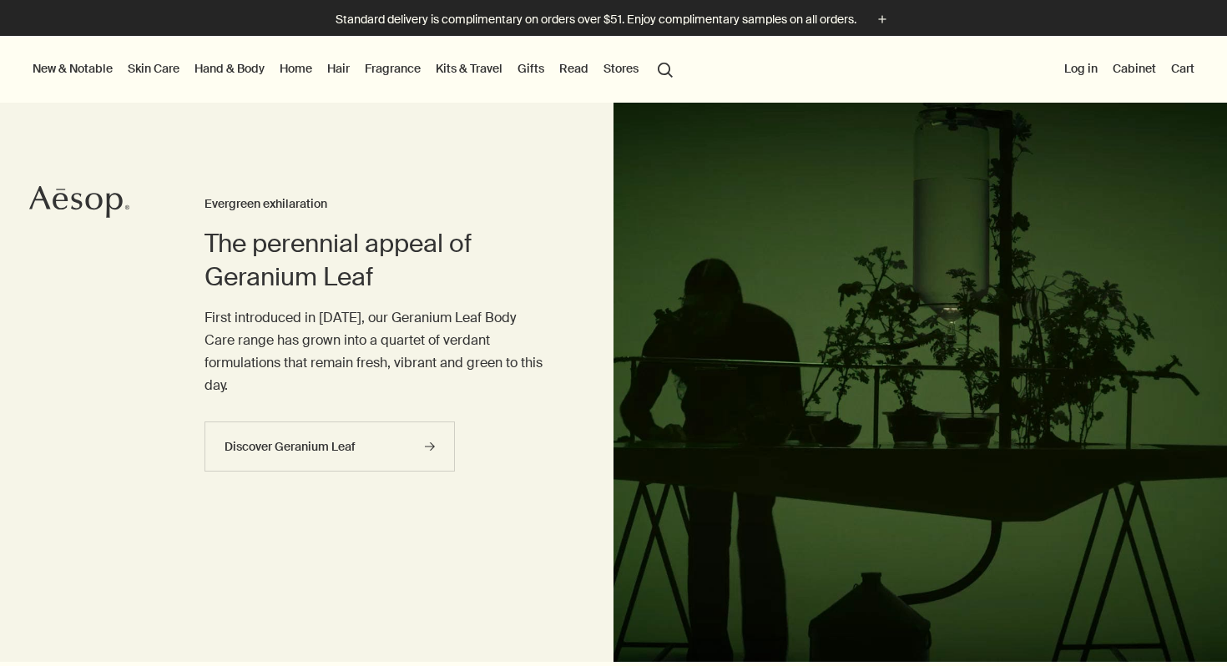
click at [237, 69] on link "Hand & Body" at bounding box center [229, 69] width 77 height 22
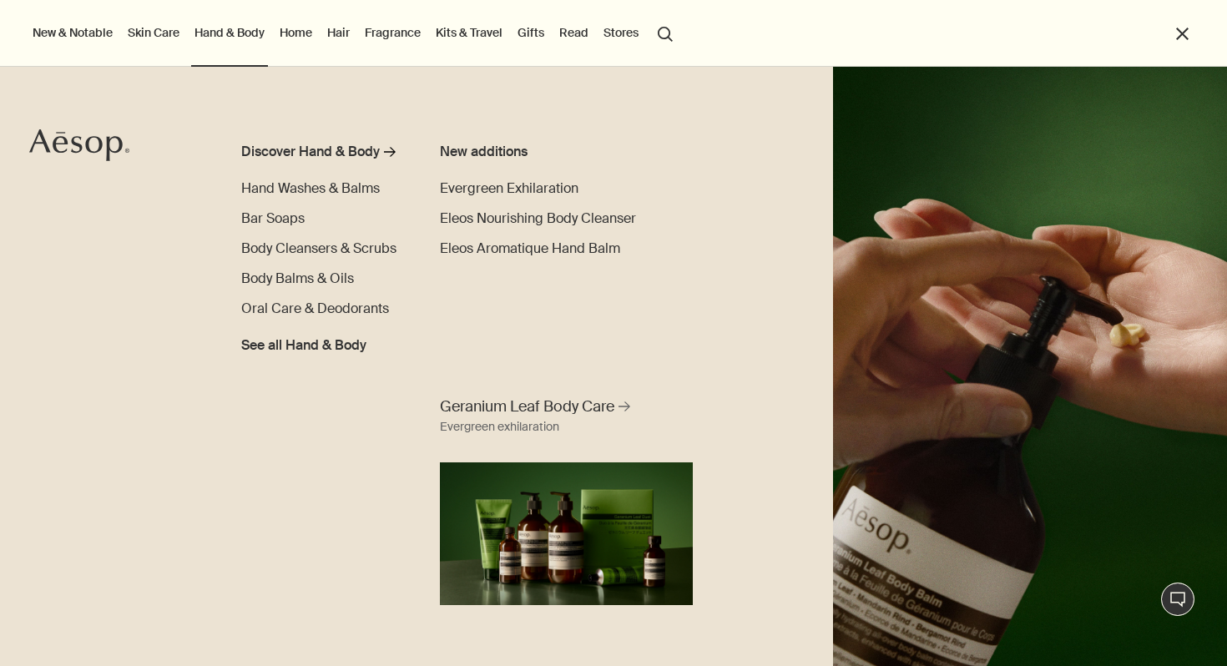
click at [146, 31] on link "Skin Care" at bounding box center [153, 33] width 58 height 22
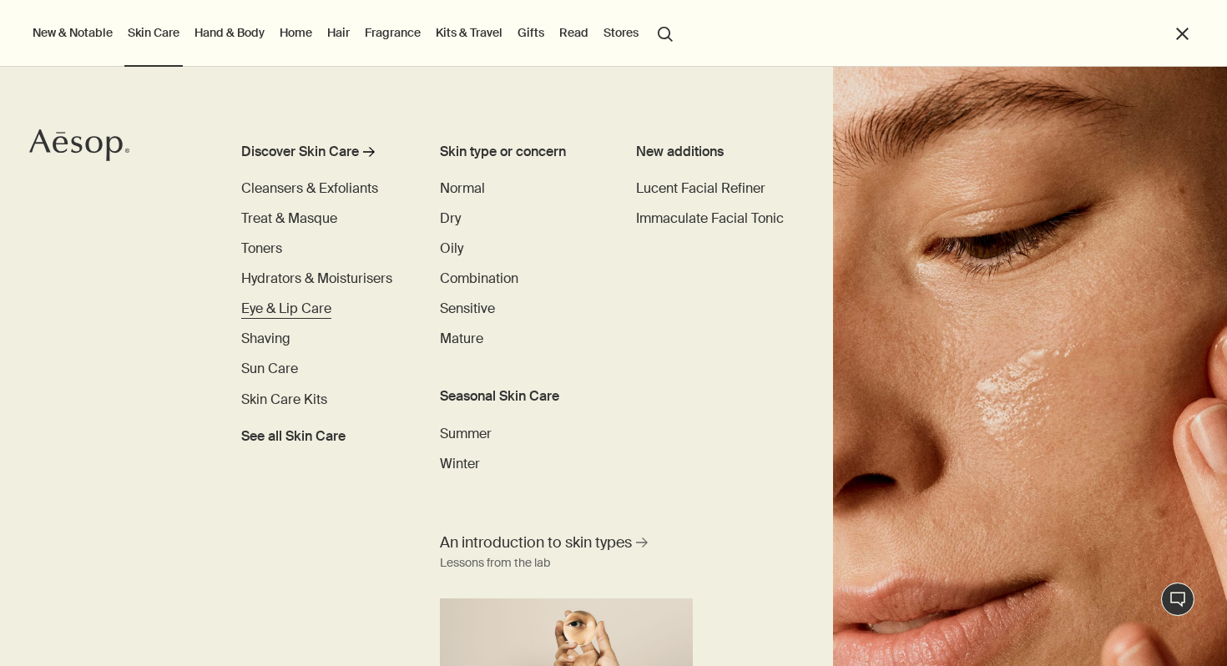
click at [271, 306] on span "Eye & Lip Care" at bounding box center [286, 309] width 90 height 18
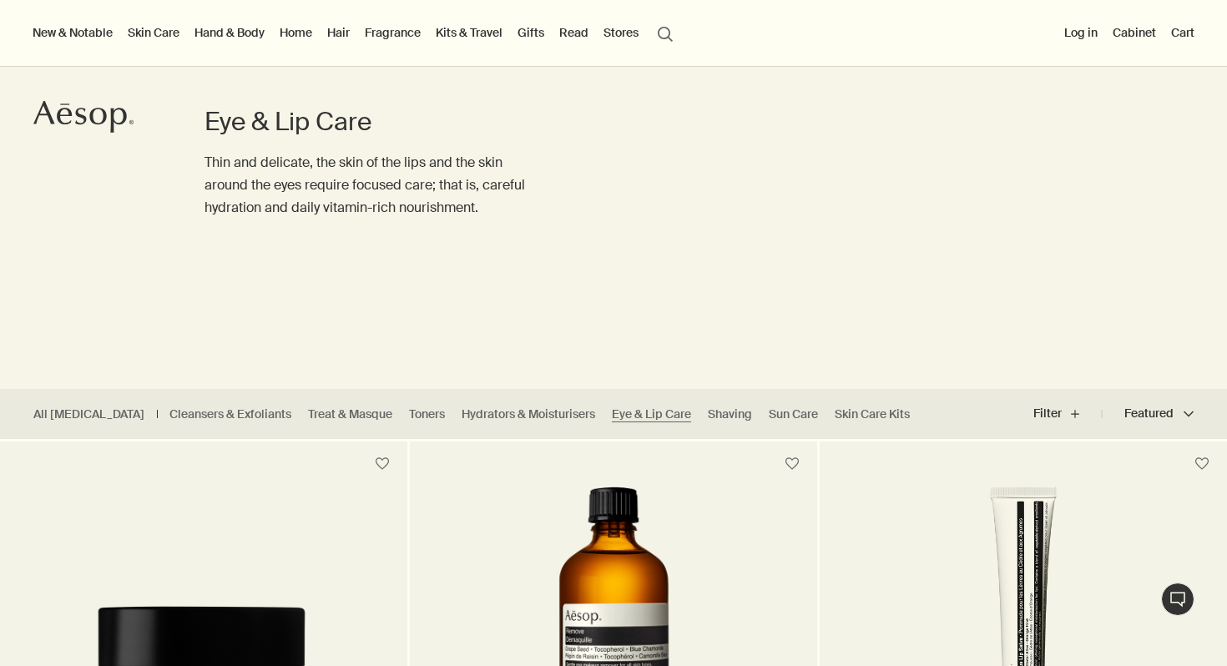
scroll to position [20, 0]
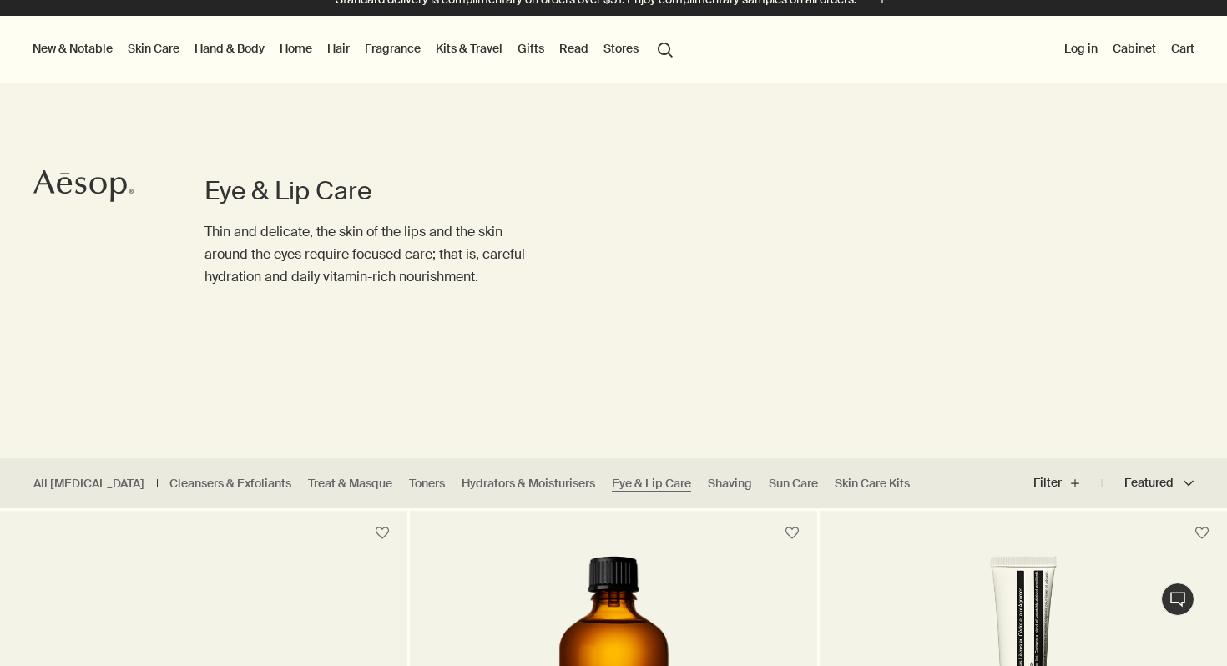
click at [499, 40] on link "Kits & Travel" at bounding box center [468, 49] width 73 height 22
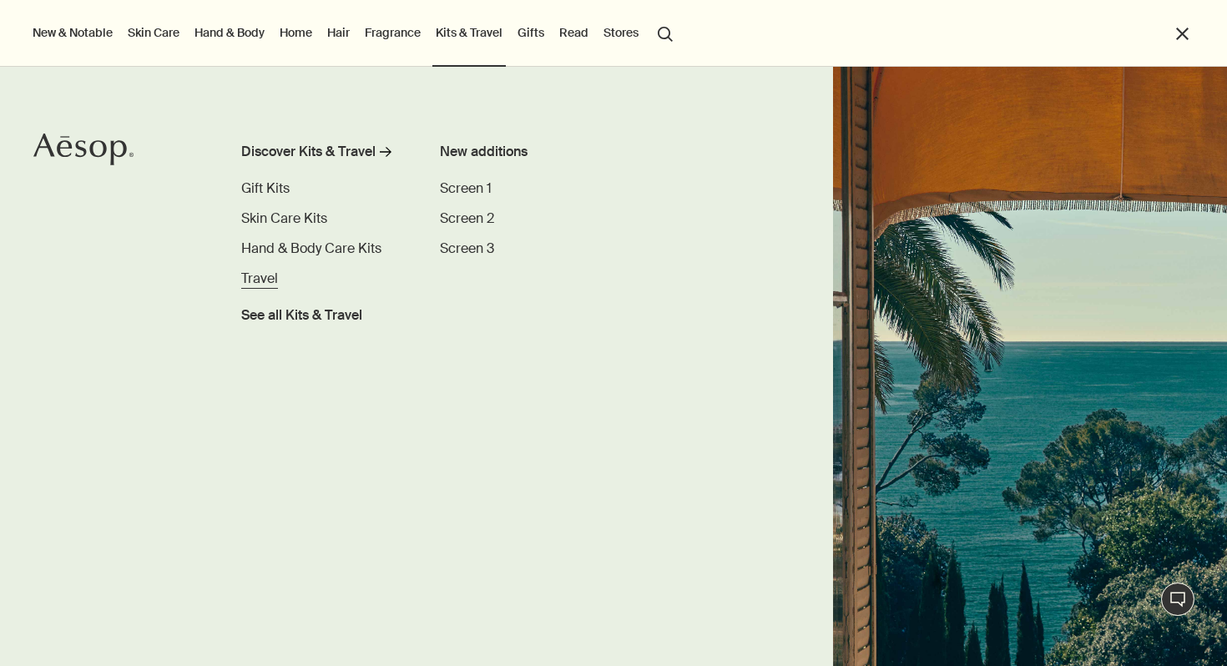
click at [250, 286] on span "Travel" at bounding box center [259, 279] width 37 height 18
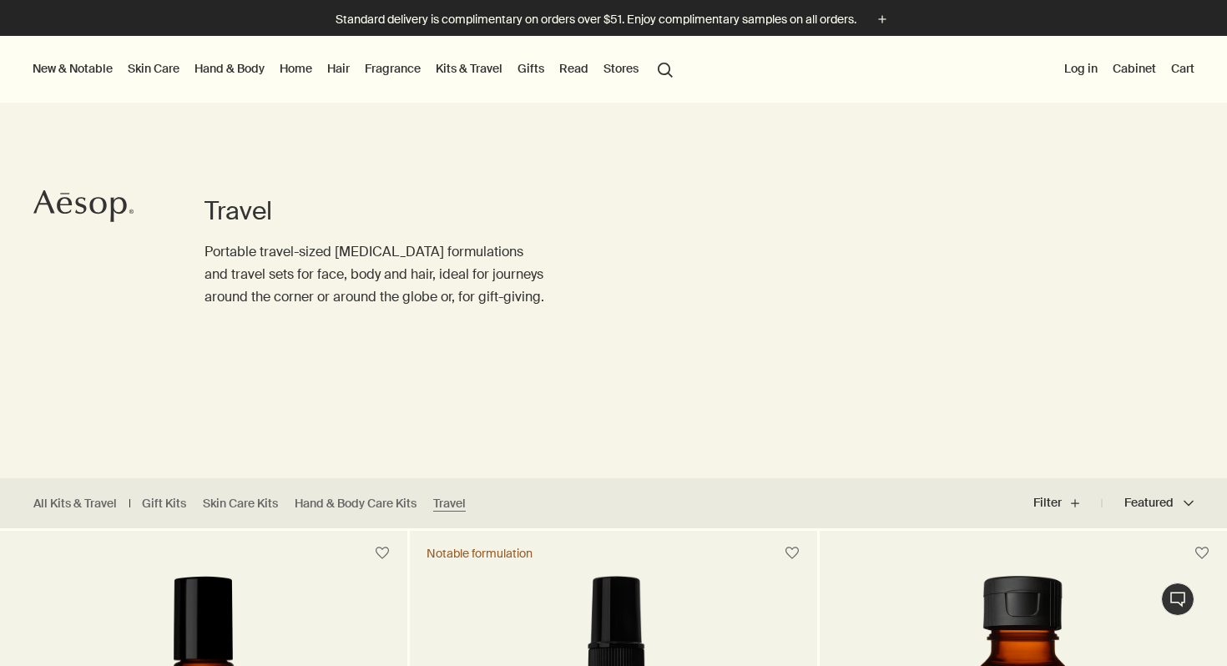
click at [315, 64] on link "Home" at bounding box center [295, 69] width 39 height 22
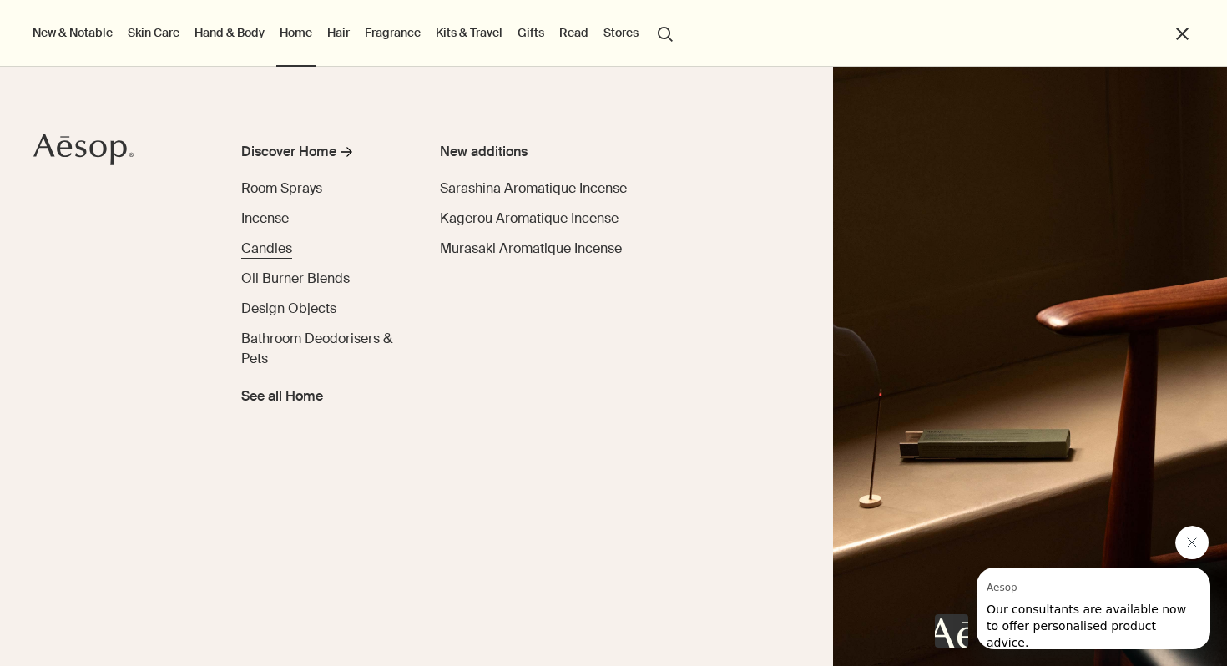
click at [263, 253] on span "Candles" at bounding box center [266, 249] width 51 height 18
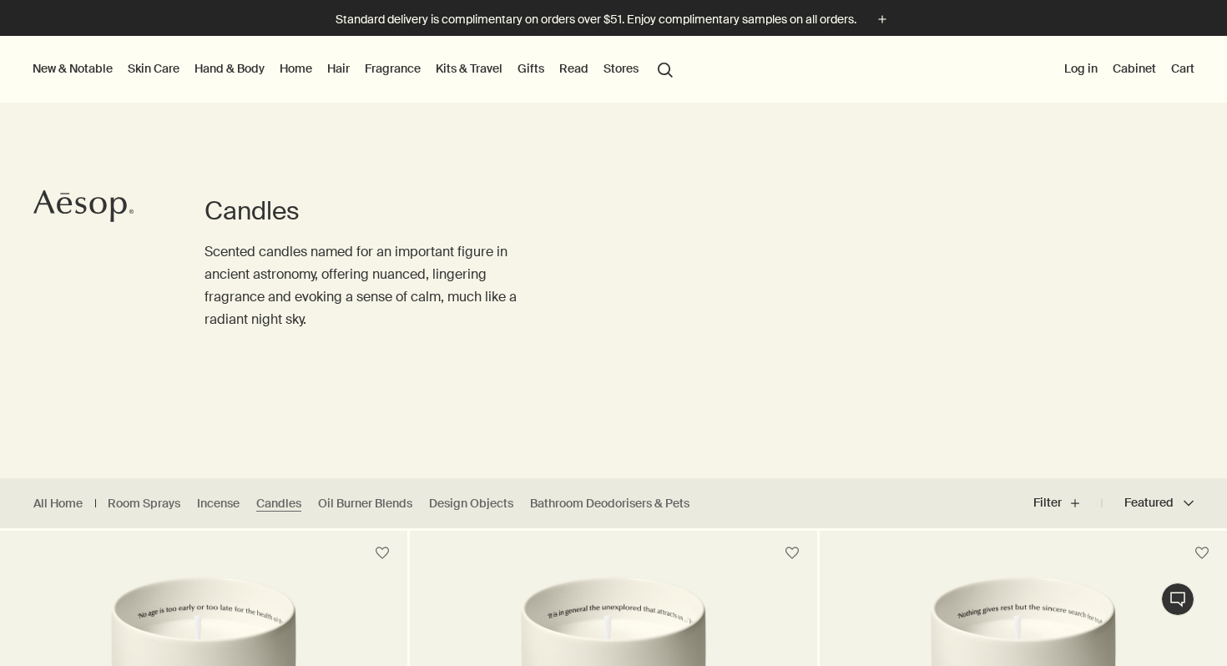
click at [96, 69] on button "New & Notable" at bounding box center [72, 69] width 87 height 22
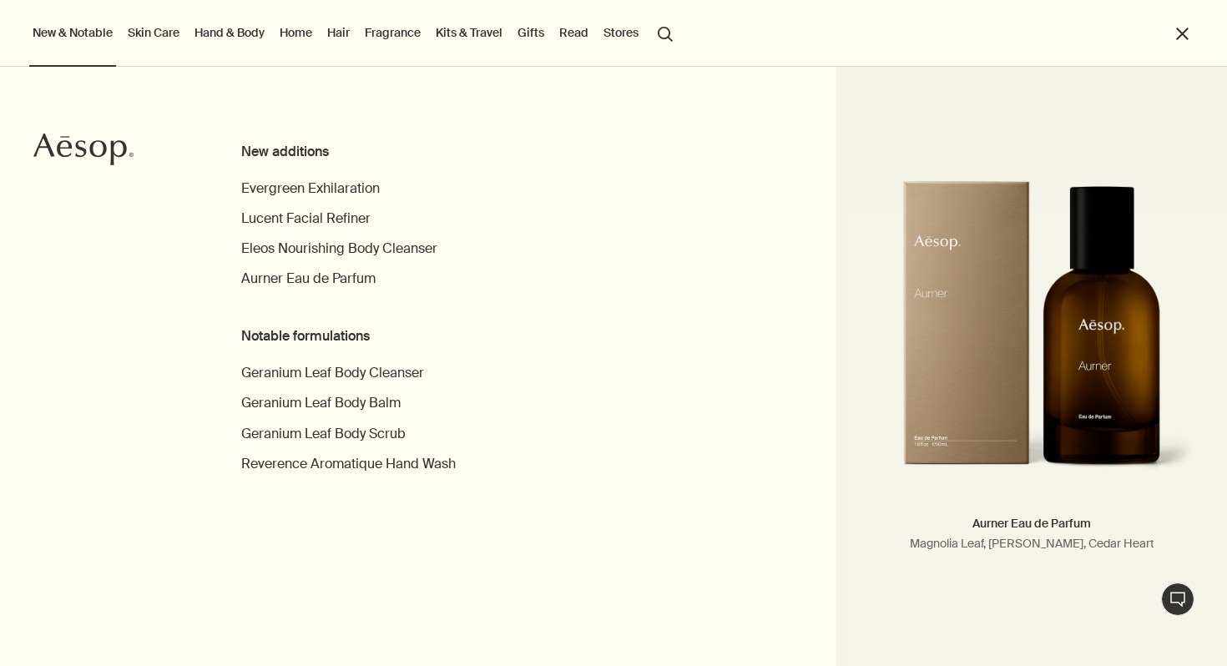
click at [81, 34] on button "New & Notable" at bounding box center [72, 33] width 87 height 22
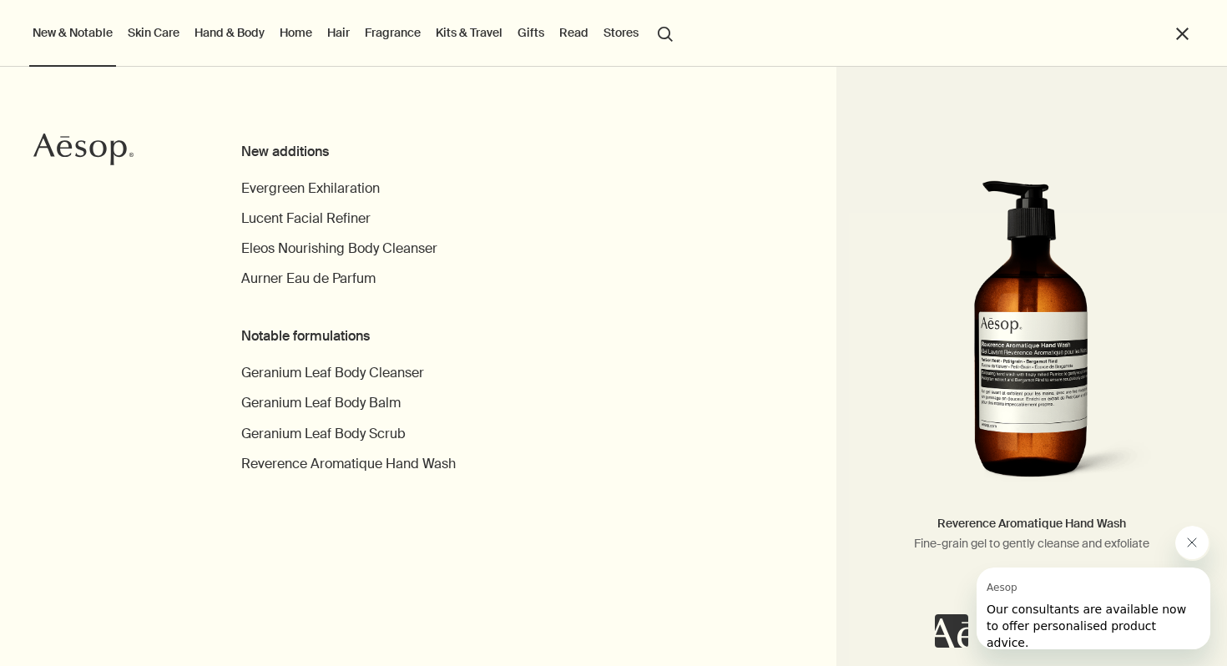
click at [1184, 37] on button "close" at bounding box center [1181, 33] width 19 height 19
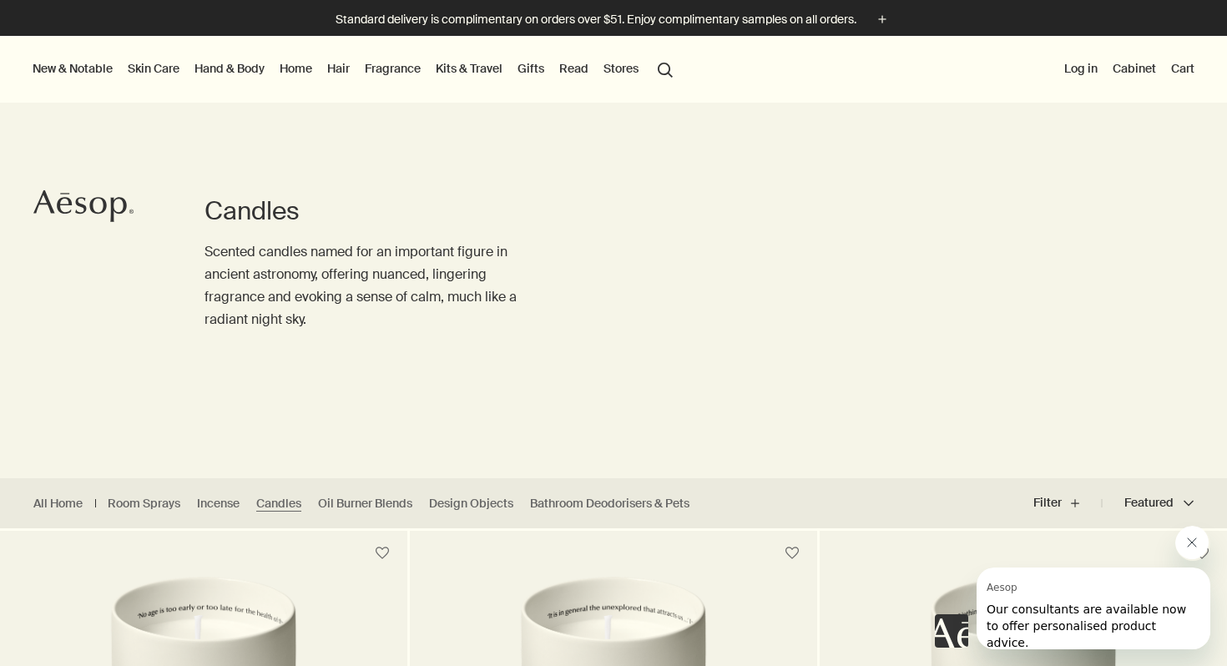
click at [1182, 542] on button "Close message from Aesop" at bounding box center [1190, 541] width 33 height 33
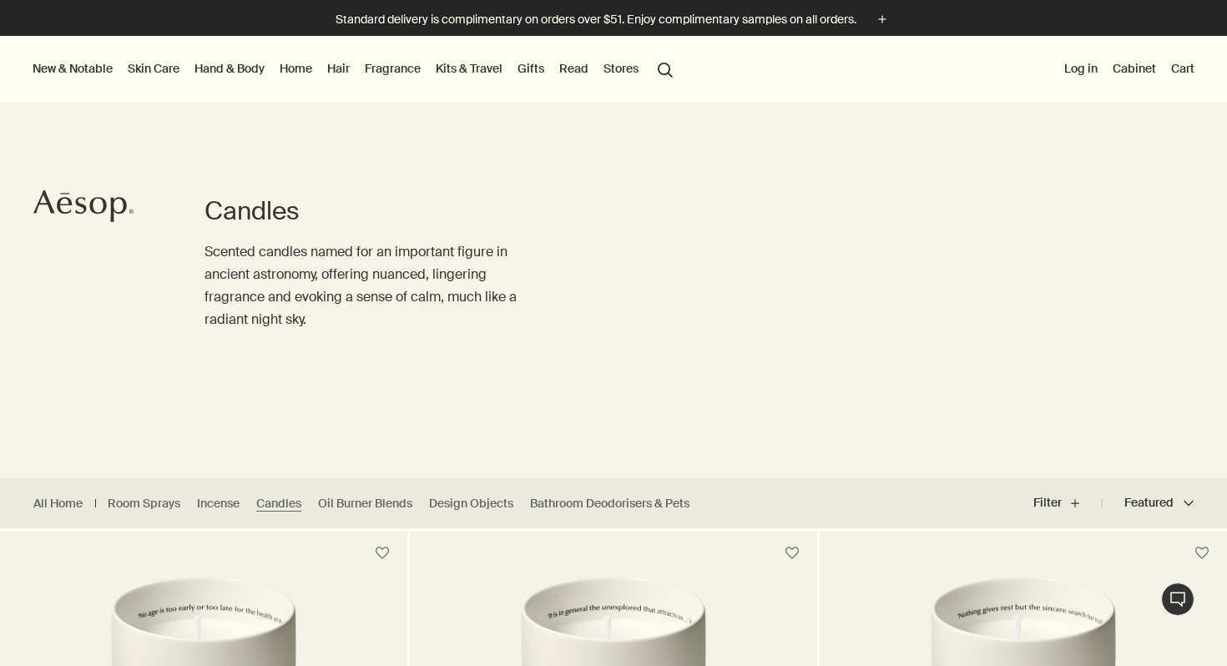
click at [353, 68] on link "Hair" at bounding box center [338, 69] width 29 height 22
